Goal: Communication & Community: Participate in discussion

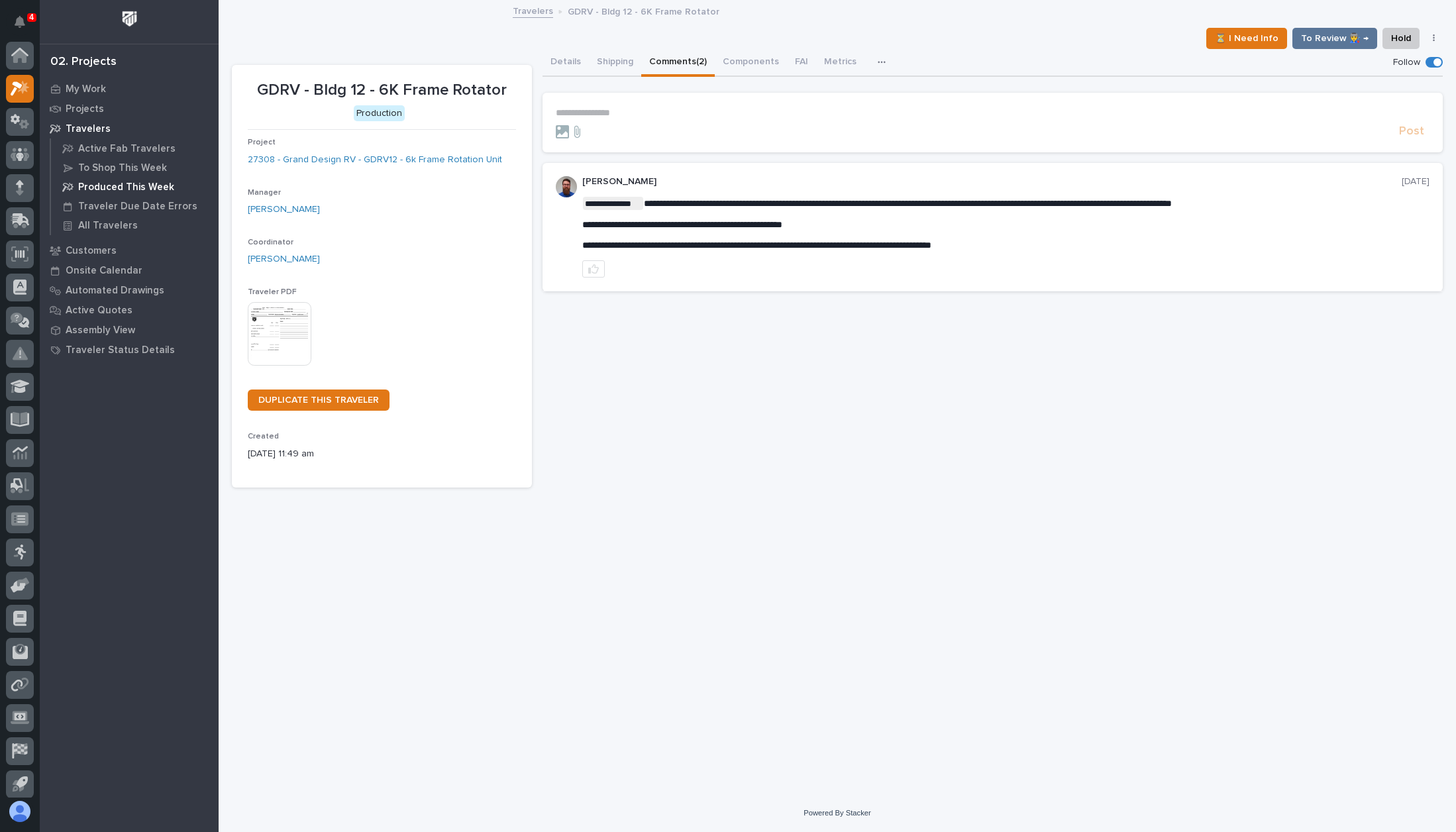
scroll to position [33, 0]
click at [88, 93] on p "My Work" at bounding box center [86, 89] width 40 height 12
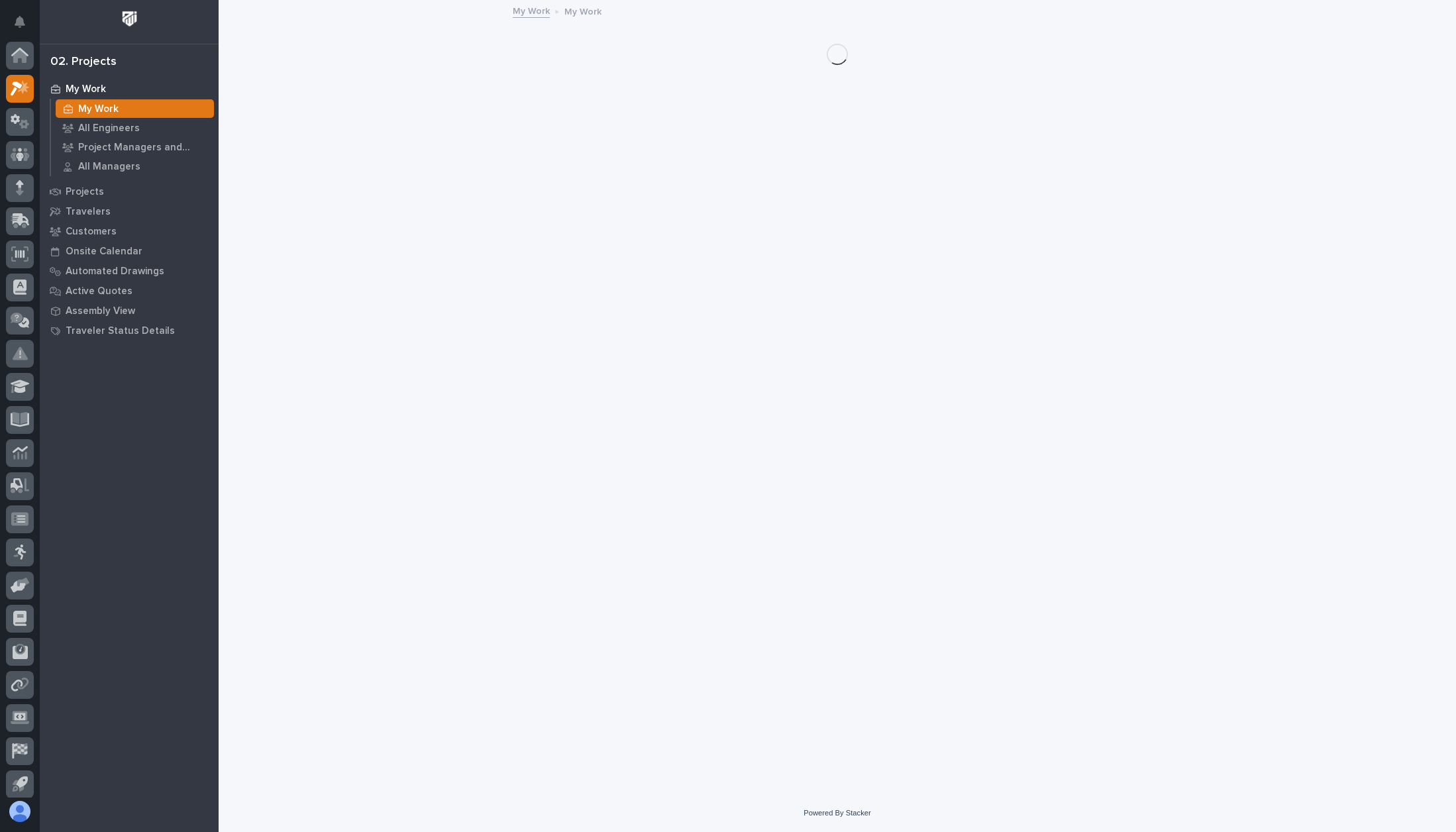
scroll to position [33, 0]
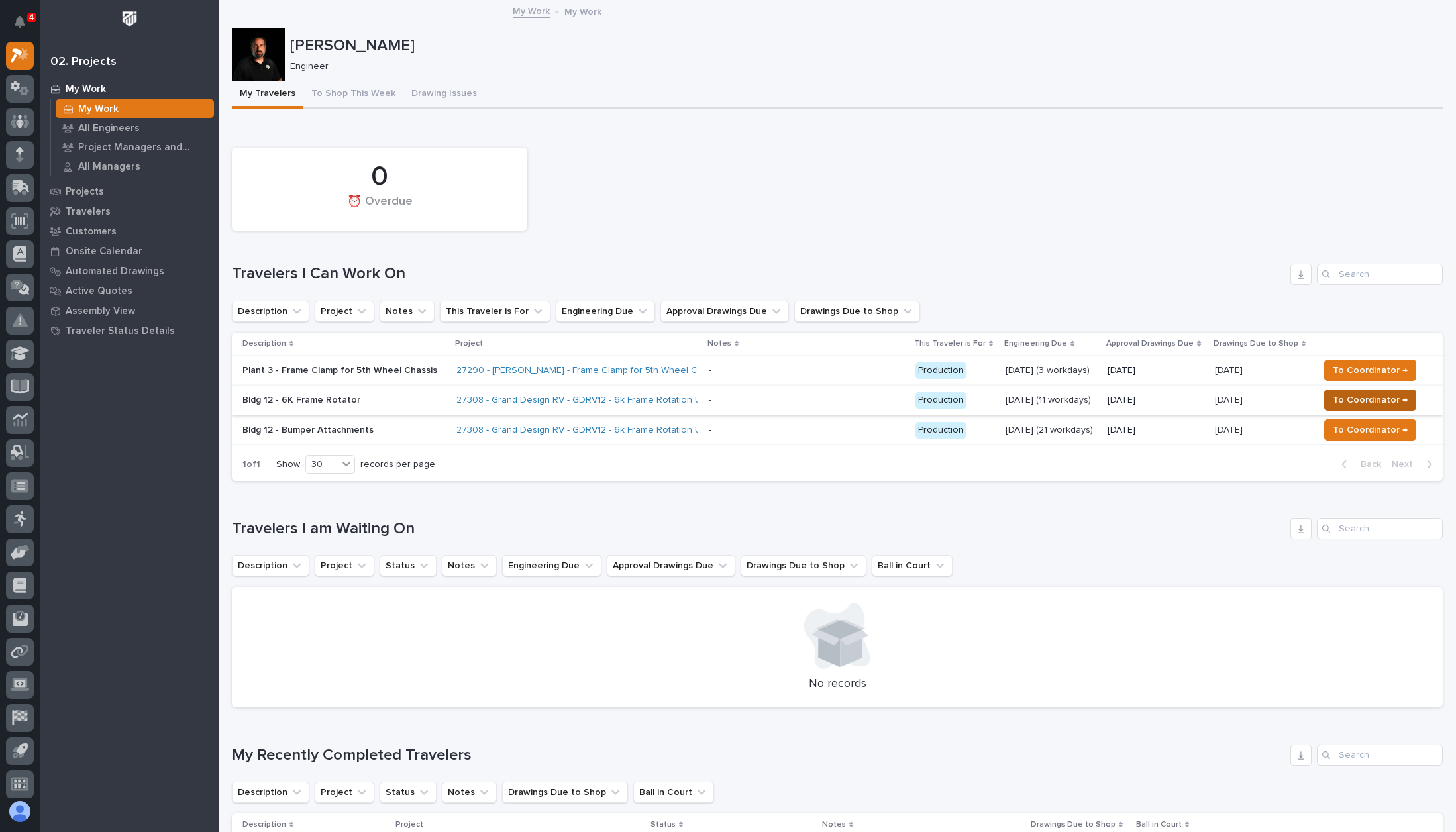
click at [1374, 402] on span "To Coordinator →" at bounding box center [1370, 400] width 75 height 16
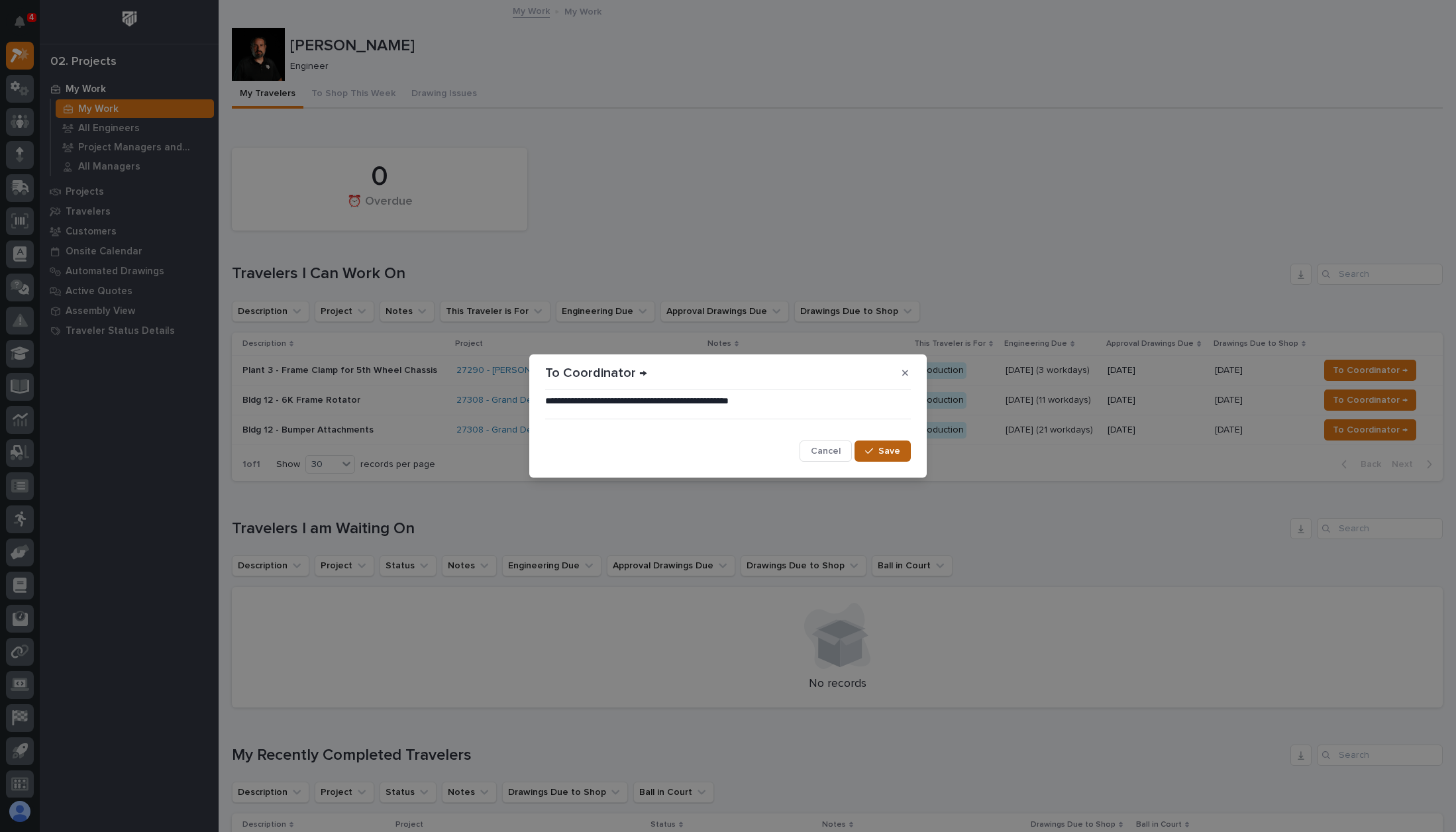
click at [905, 451] on button "Save" at bounding box center [883, 451] width 56 height 21
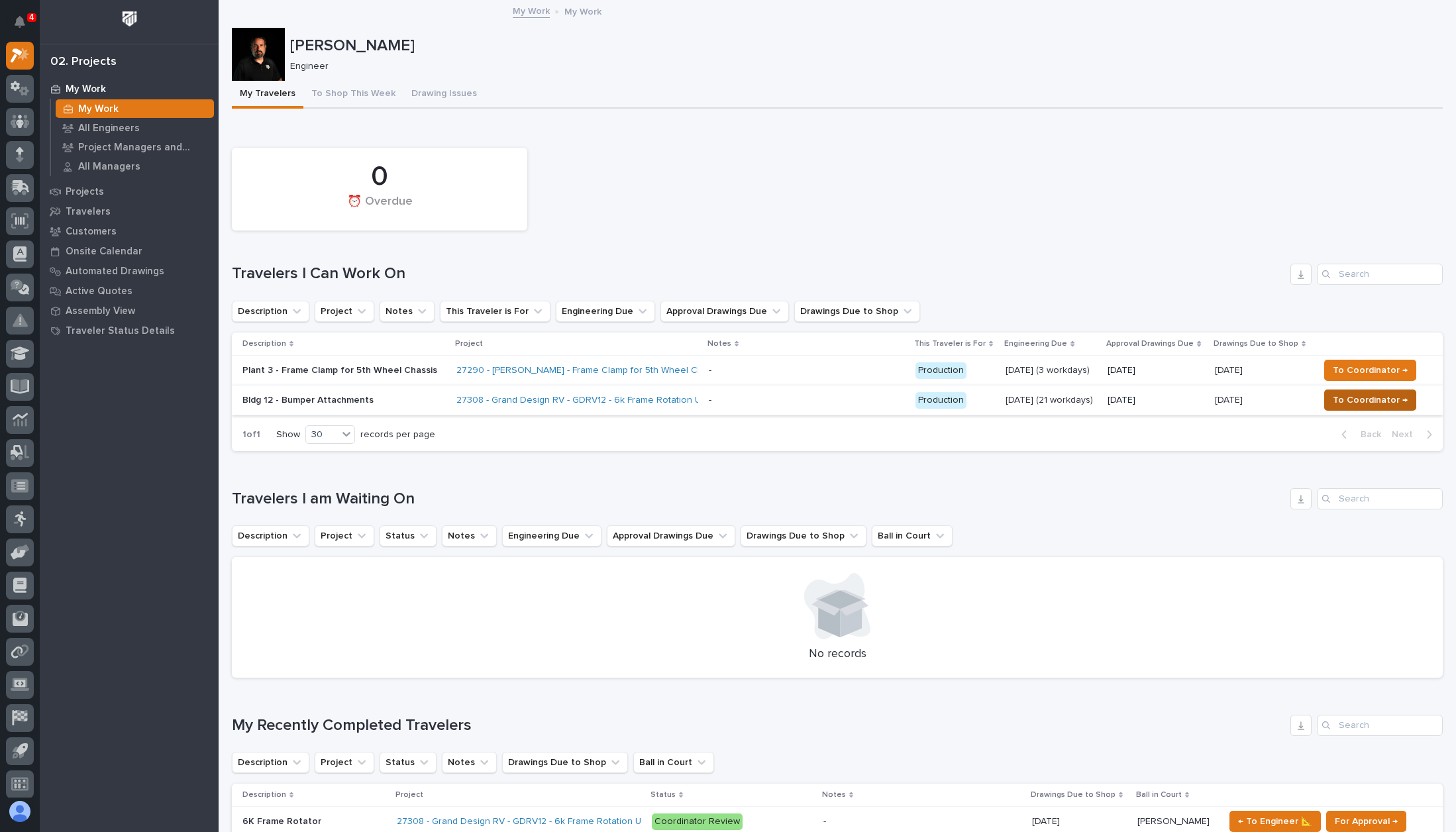
click at [1355, 397] on span "To Coordinator →" at bounding box center [1370, 400] width 75 height 16
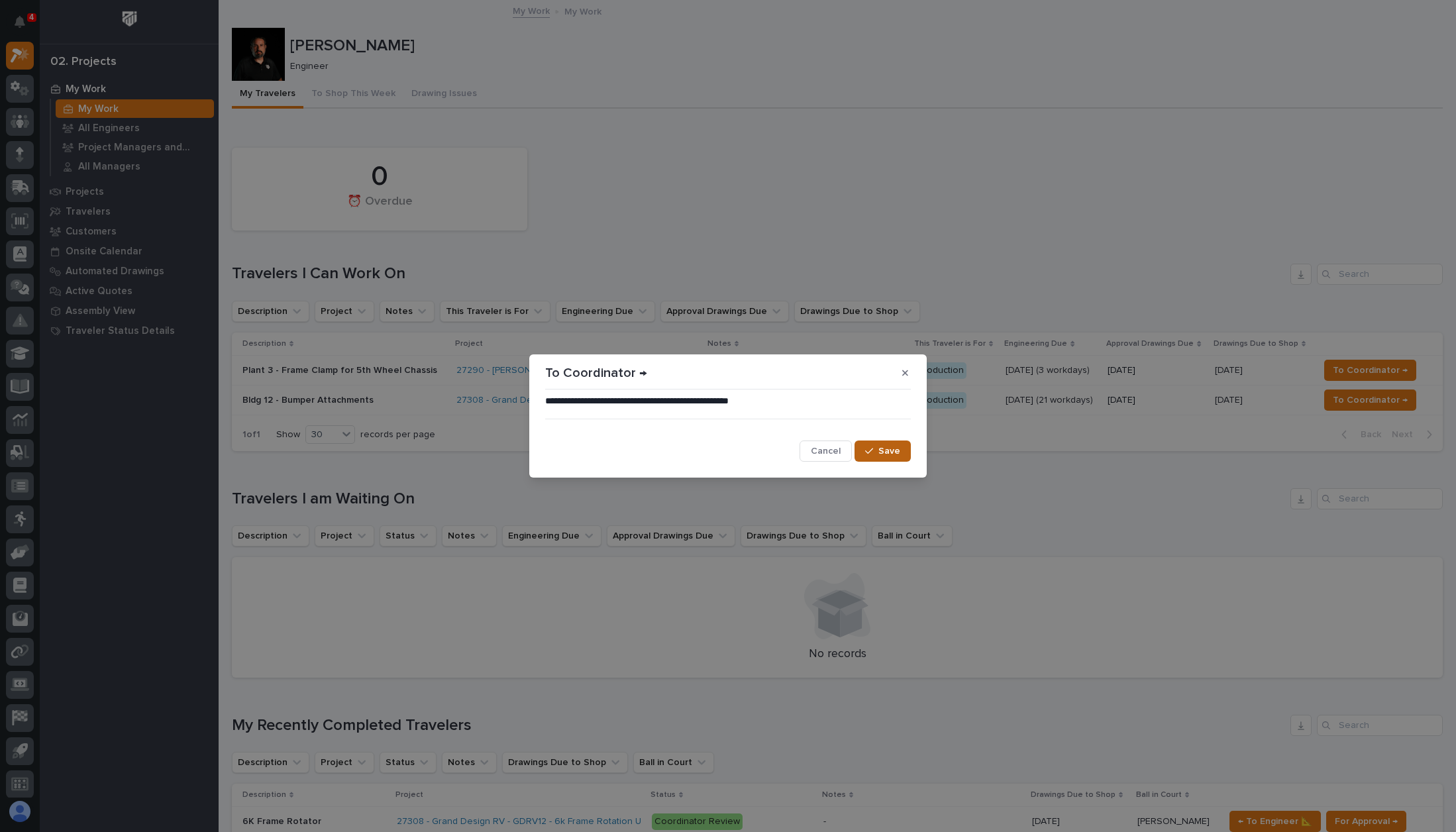
click at [883, 453] on span "Save" at bounding box center [889, 451] width 22 height 12
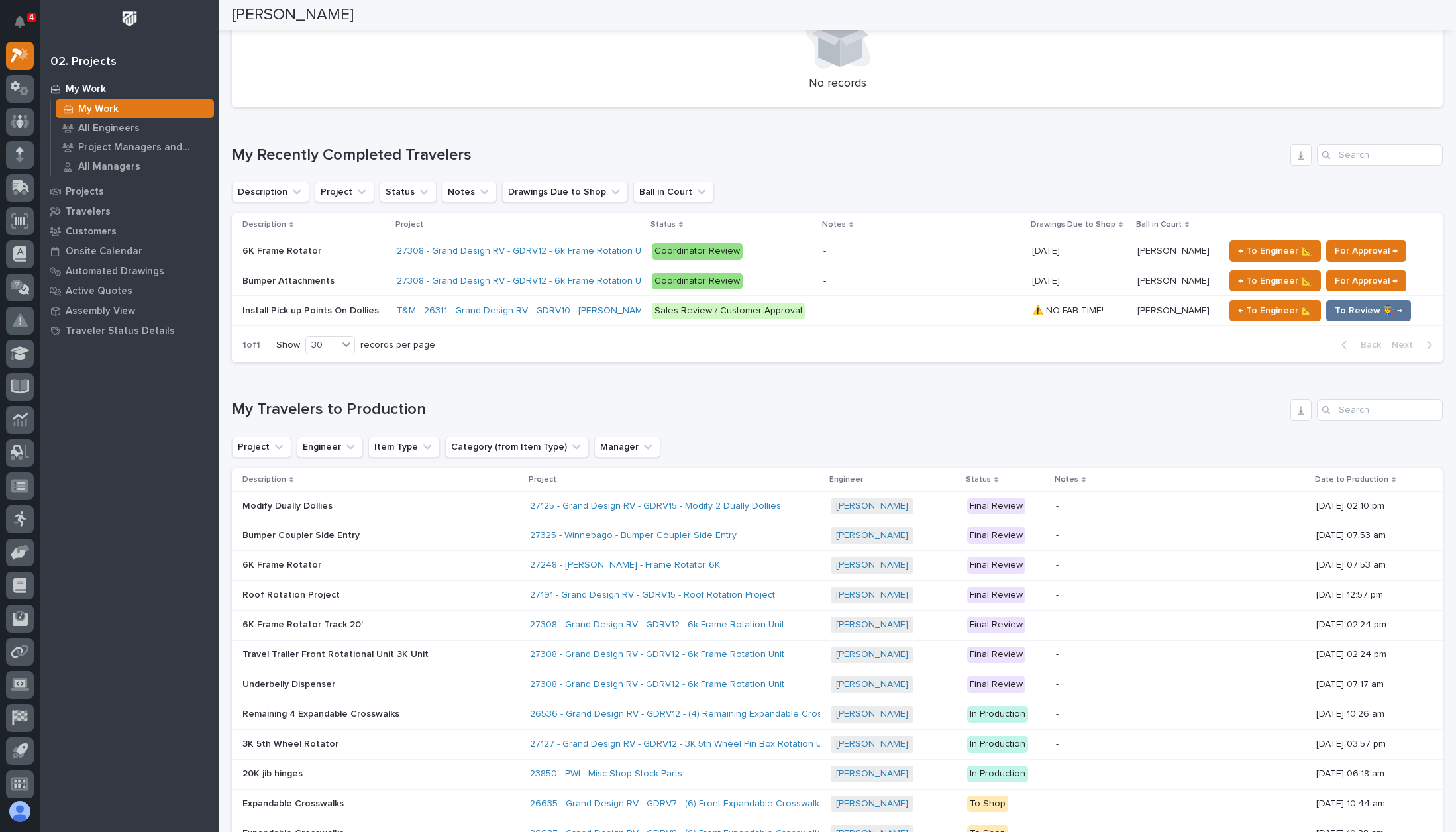
scroll to position [542, 0]
click at [602, 562] on link "27248 - [PERSON_NAME] - Frame Rotator 6K" at bounding box center [625, 564] width 190 height 12
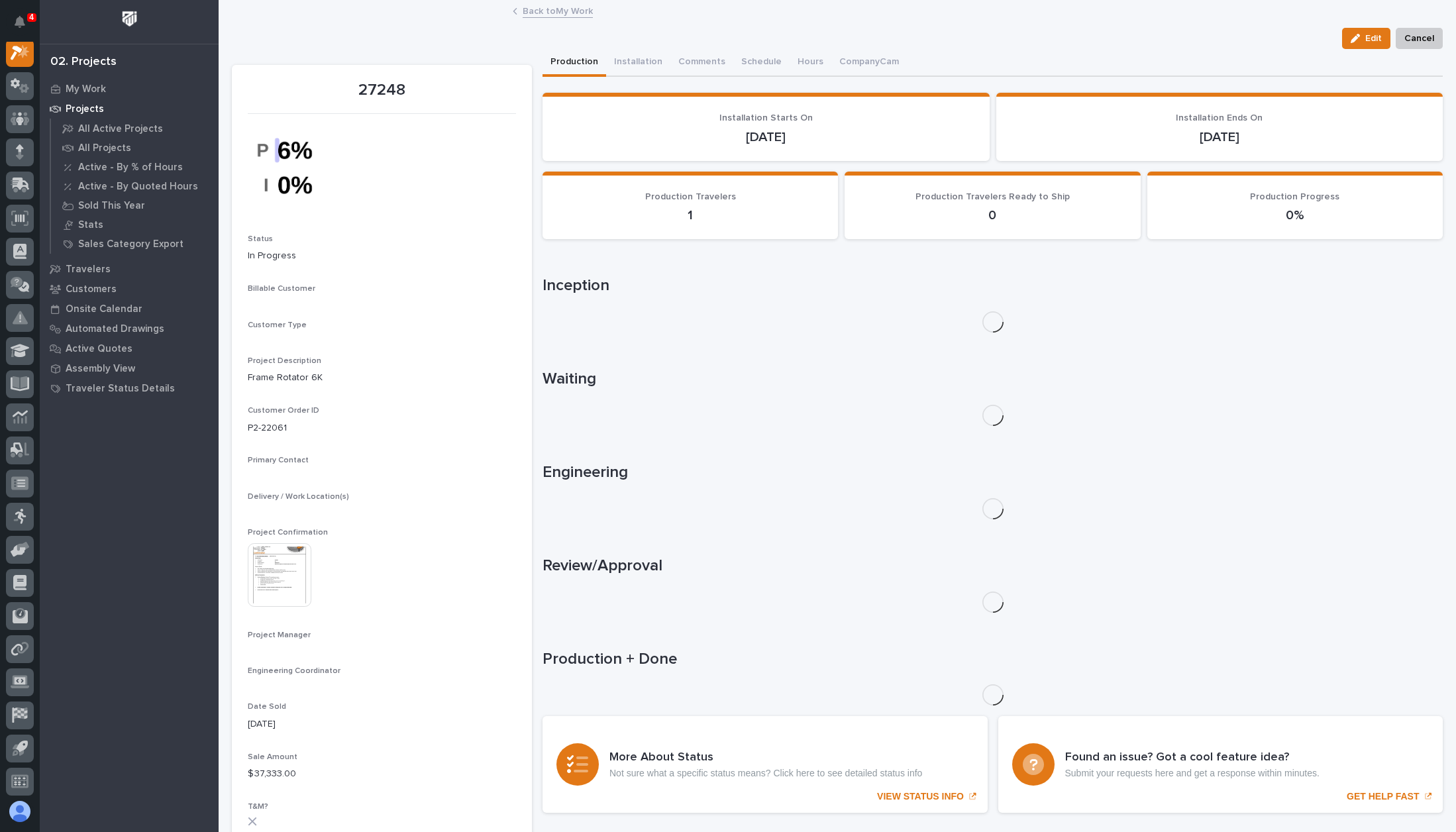
scroll to position [33, 0]
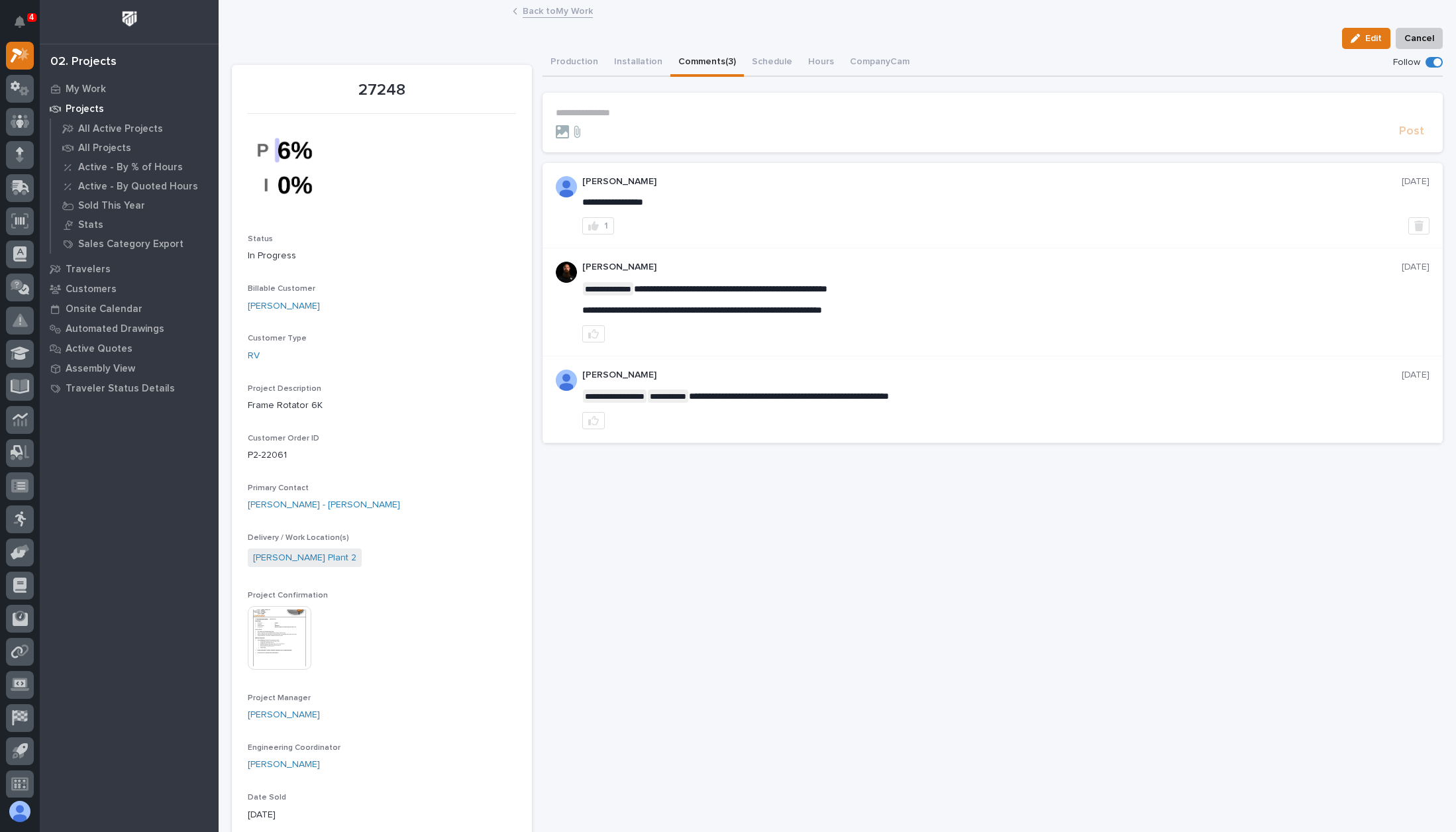
click at [693, 58] on button "Comments (3)" at bounding box center [707, 63] width 73 height 28
click at [544, 118] on section "**********" at bounding box center [993, 122] width 900 height 60
click at [586, 114] on p "**********" at bounding box center [992, 113] width 874 height 12
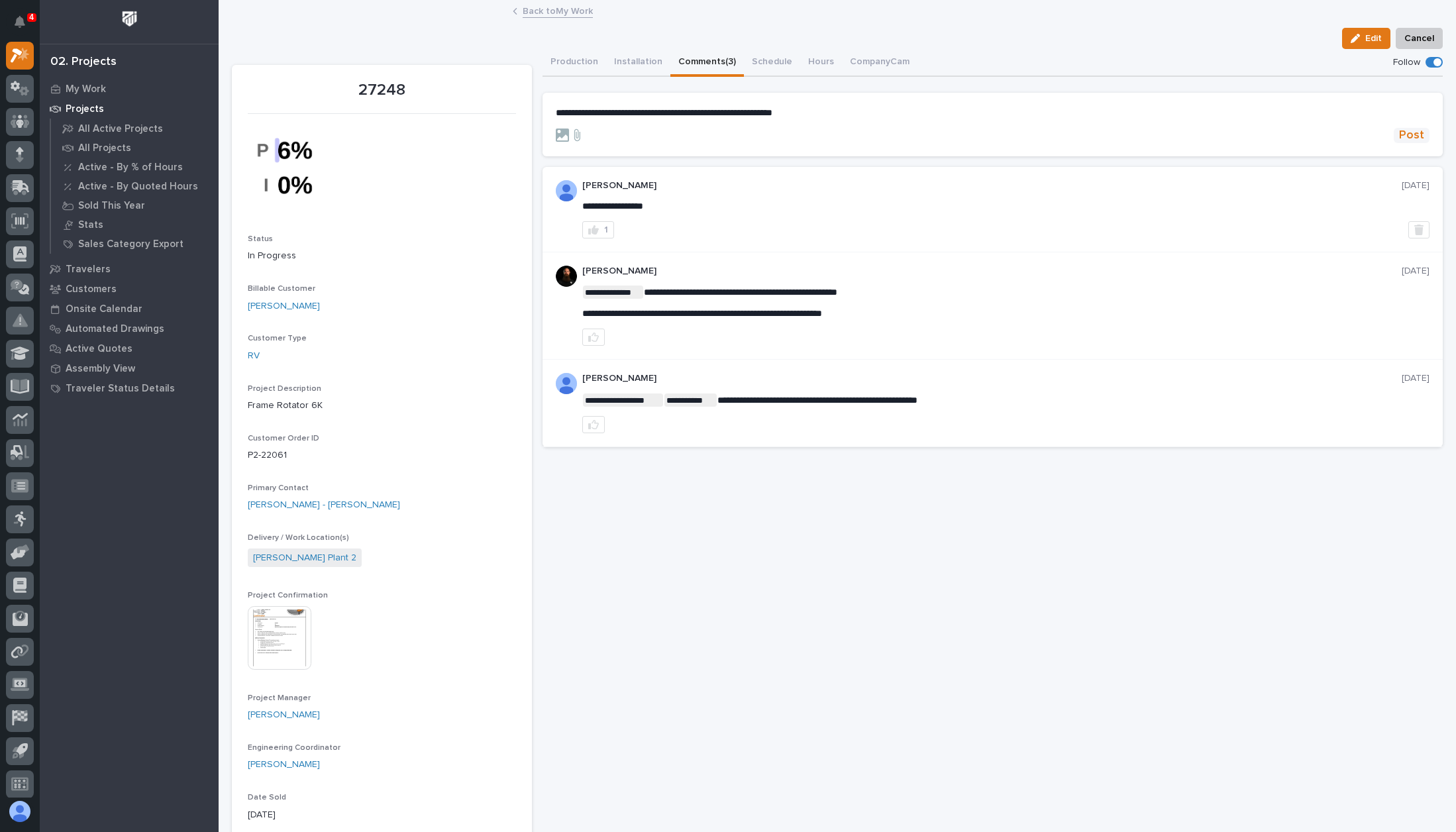
click at [1399, 141] on span "Post" at bounding box center [1411, 135] width 25 height 15
